Goal: Information Seeking & Learning: Learn about a topic

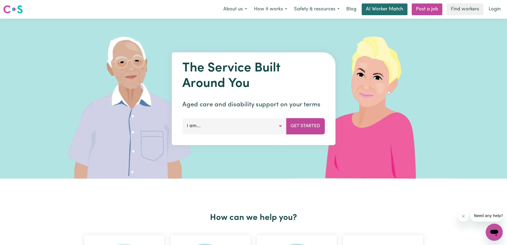
click at [372, 9] on link "AI Worker Match" at bounding box center [385, 9] width 46 height 12
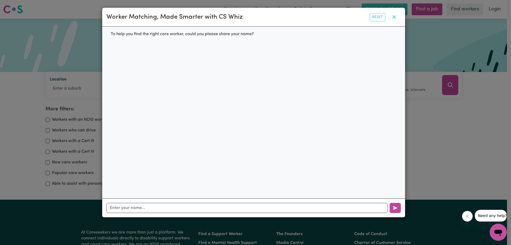
click at [397, 15] on icon "button" at bounding box center [394, 17] width 6 height 6
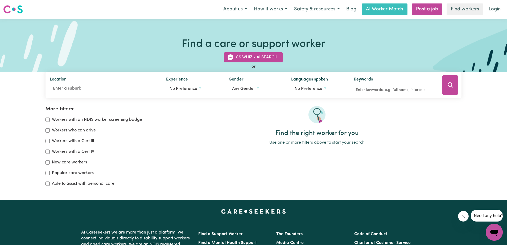
click at [67, 150] on label "Workers with a Cert IV" at bounding box center [73, 151] width 42 height 6
click at [50, 150] on input "Workers with a Cert IV" at bounding box center [48, 151] width 4 height 4
checkbox input "true"
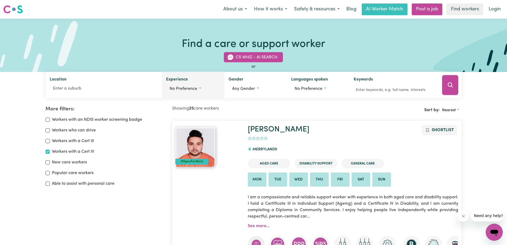
click at [204, 92] on button "No preference" at bounding box center [193, 89] width 54 height 10
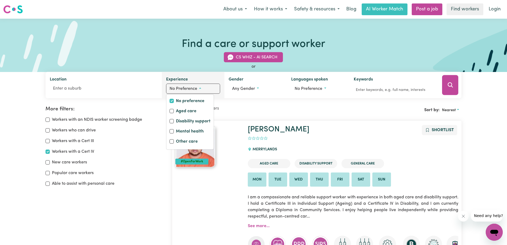
click at [204, 92] on button "No preference" at bounding box center [193, 89] width 54 height 10
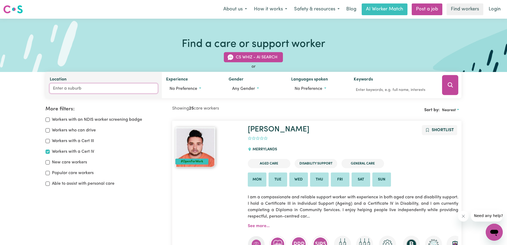
click at [142, 89] on input "Location" at bounding box center [104, 89] width 108 height 10
type input "esse"
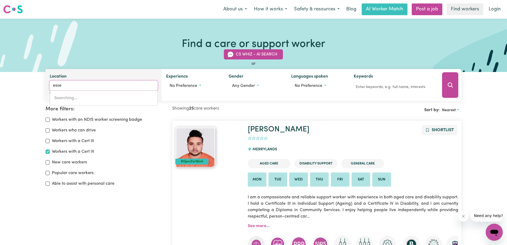
type input "esseNDON, [GEOGRAPHIC_DATA], 3040"
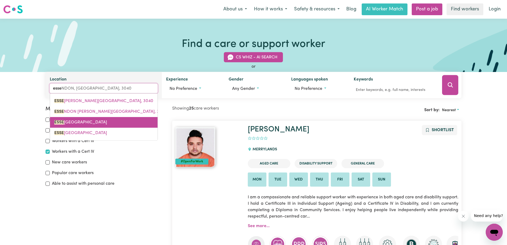
click at [107, 120] on span "ESSE NDON NORTH, [GEOGRAPHIC_DATA], 3041" at bounding box center [80, 122] width 53 height 4
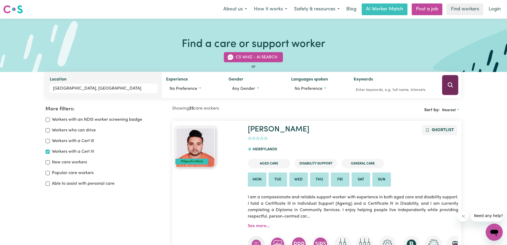
click at [451, 86] on icon "Search" at bounding box center [450, 84] width 5 height 5
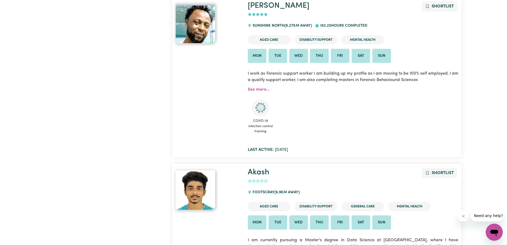
scroll to position [1367, 0]
click at [258, 89] on link "See more..." at bounding box center [259, 89] width 22 height 4
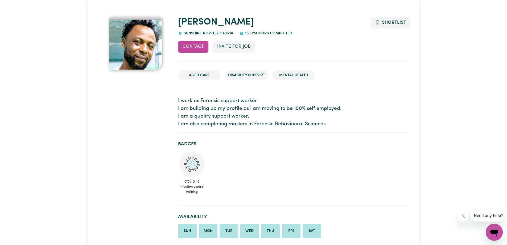
scroll to position [80, 0]
